Goal: Check status: Check status

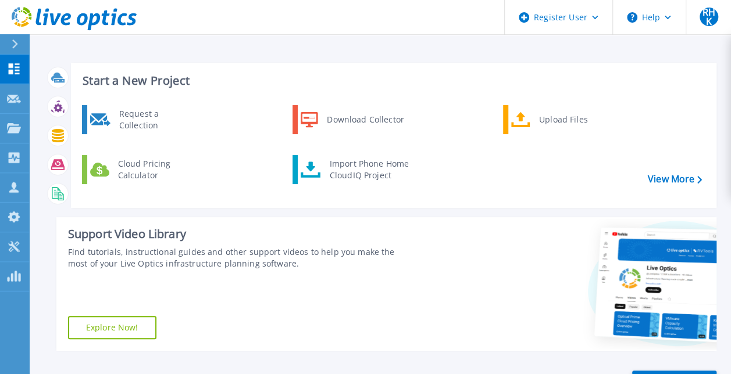
drag, startPoint x: 16, startPoint y: 41, endPoint x: 23, endPoint y: 45, distance: 8.1
click at [16, 41] on icon at bounding box center [15, 44] width 6 height 9
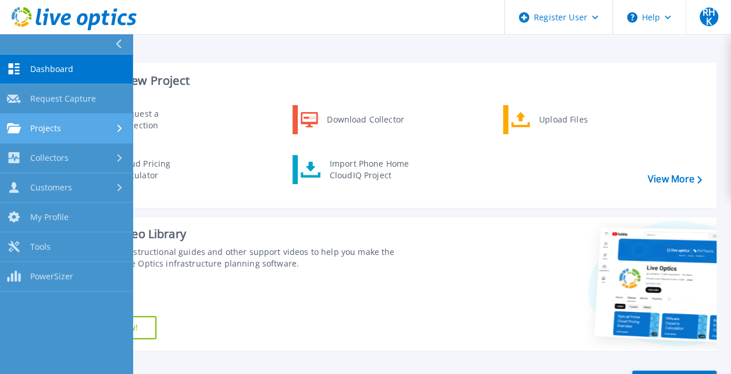
click at [60, 128] on div "Projects" at bounding box center [66, 128] width 119 height 10
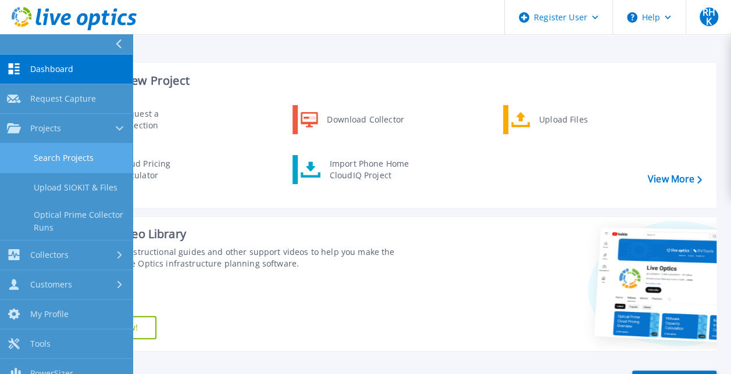
click at [102, 161] on link "Search Projects" at bounding box center [66, 159] width 133 height 30
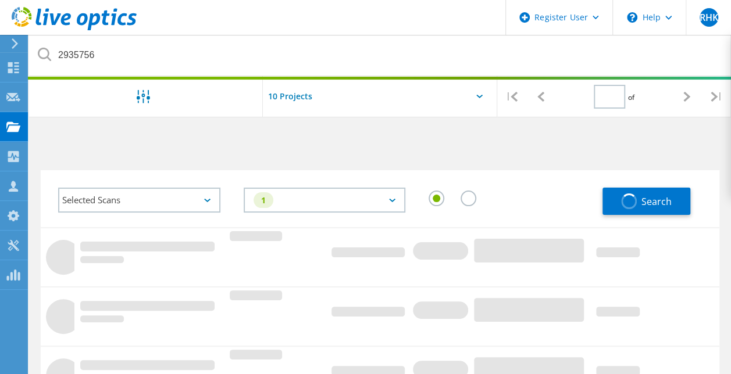
type input "1"
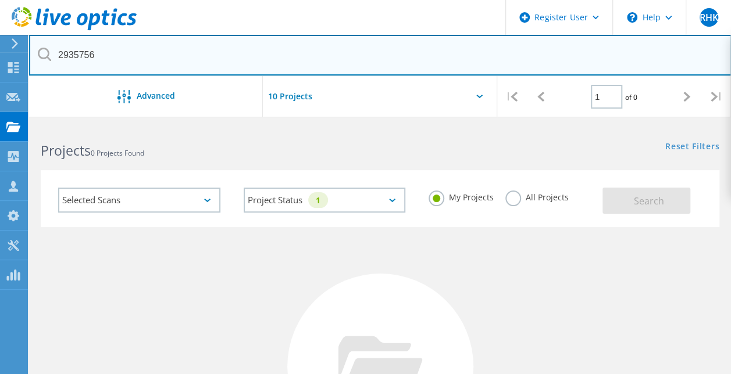
drag, startPoint x: 170, startPoint y: 66, endPoint x: 30, endPoint y: 69, distance: 140.2
click at [30, 69] on input "2935756" at bounding box center [380, 55] width 702 height 41
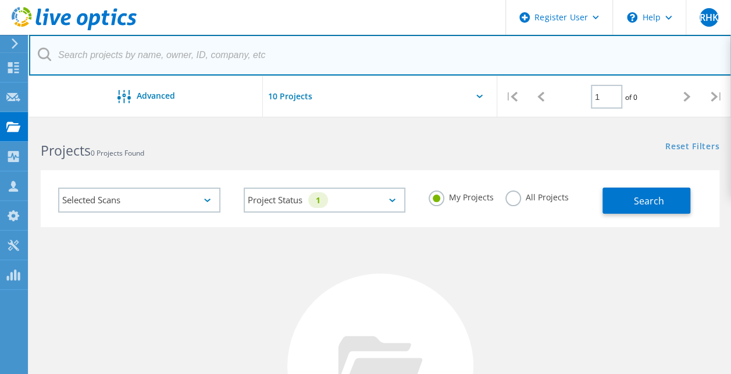
paste input "2935756"
type input "2935756"
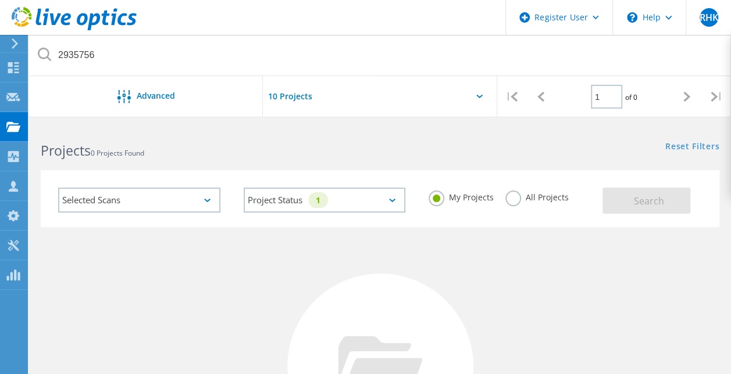
click at [505, 205] on div "All Projects" at bounding box center [536, 199] width 63 height 17
click at [512, 199] on label "All Projects" at bounding box center [536, 196] width 63 height 11
click at [0, 0] on input "All Projects" at bounding box center [0, 0] width 0 height 0
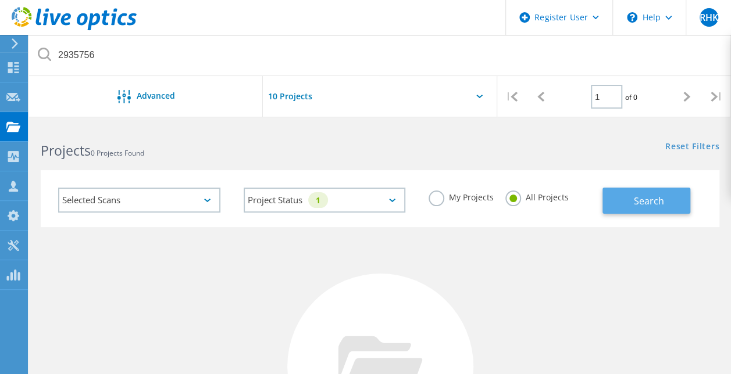
click at [647, 201] on span "Search" at bounding box center [648, 201] width 30 height 13
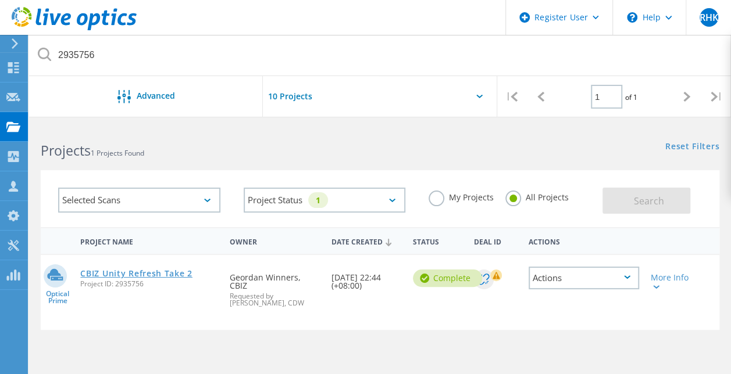
click at [130, 270] on link "CBIZ Unity Refresh Take 2" at bounding box center [136, 274] width 112 height 8
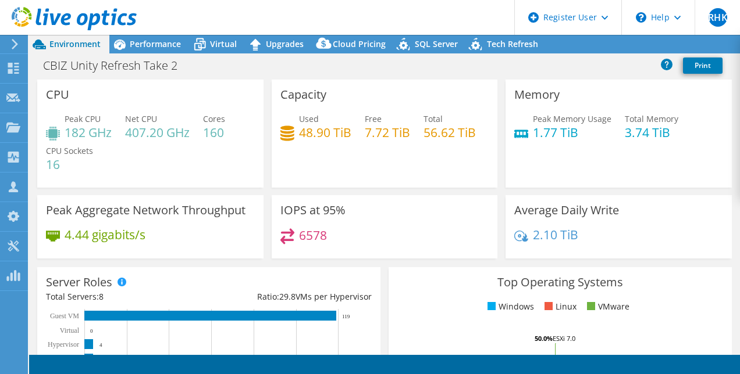
select select "USD"
